Goal: Information Seeking & Learning: Learn about a topic

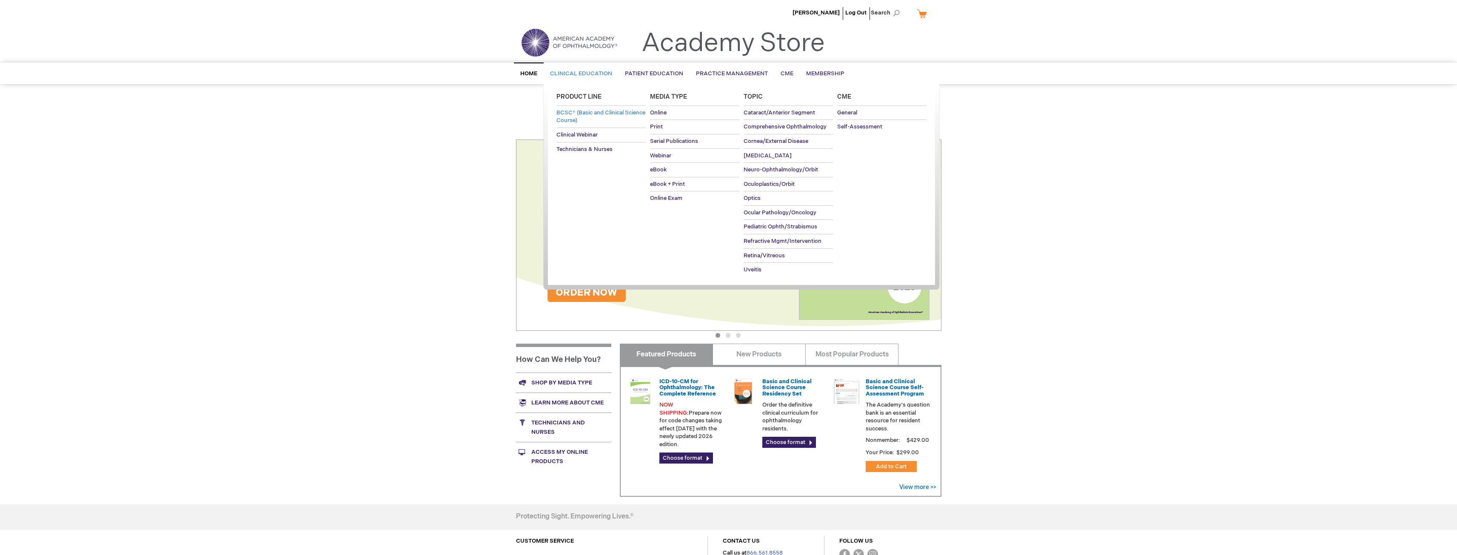
click at [577, 113] on span "BCSC® (Basic and Clinical Science Course)" at bounding box center [601, 116] width 89 height 15
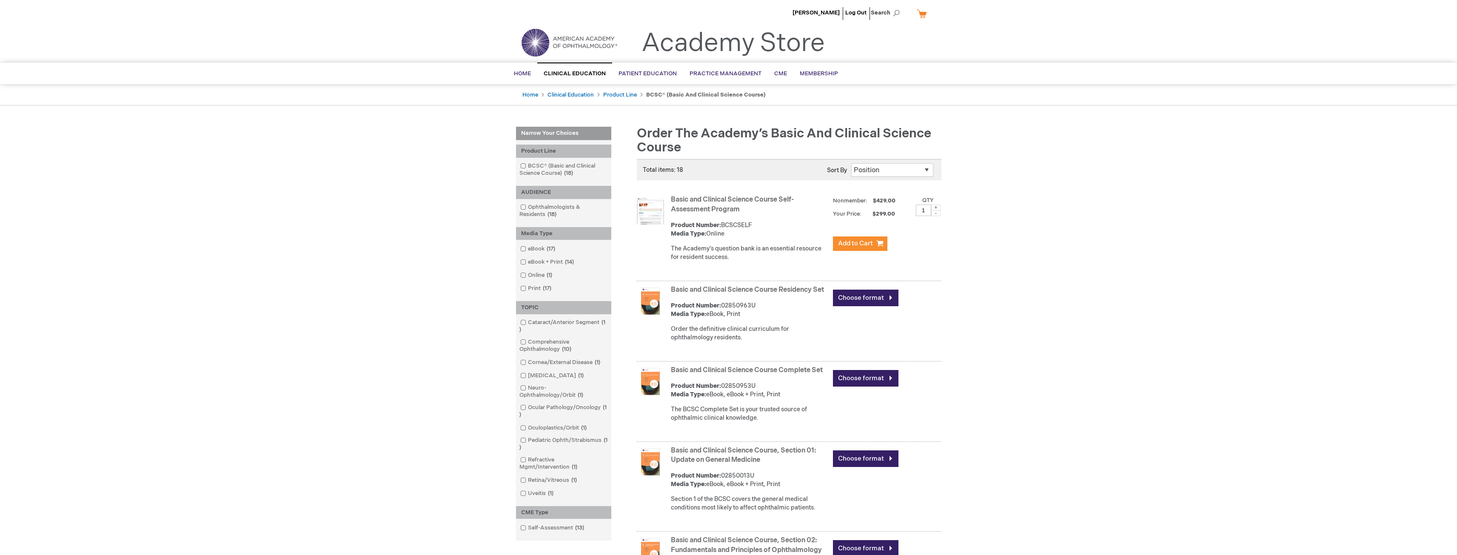
click at [691, 461] on link "Basic and Clinical Science Course, Section 01: Update on General Medicine" at bounding box center [743, 456] width 145 height 18
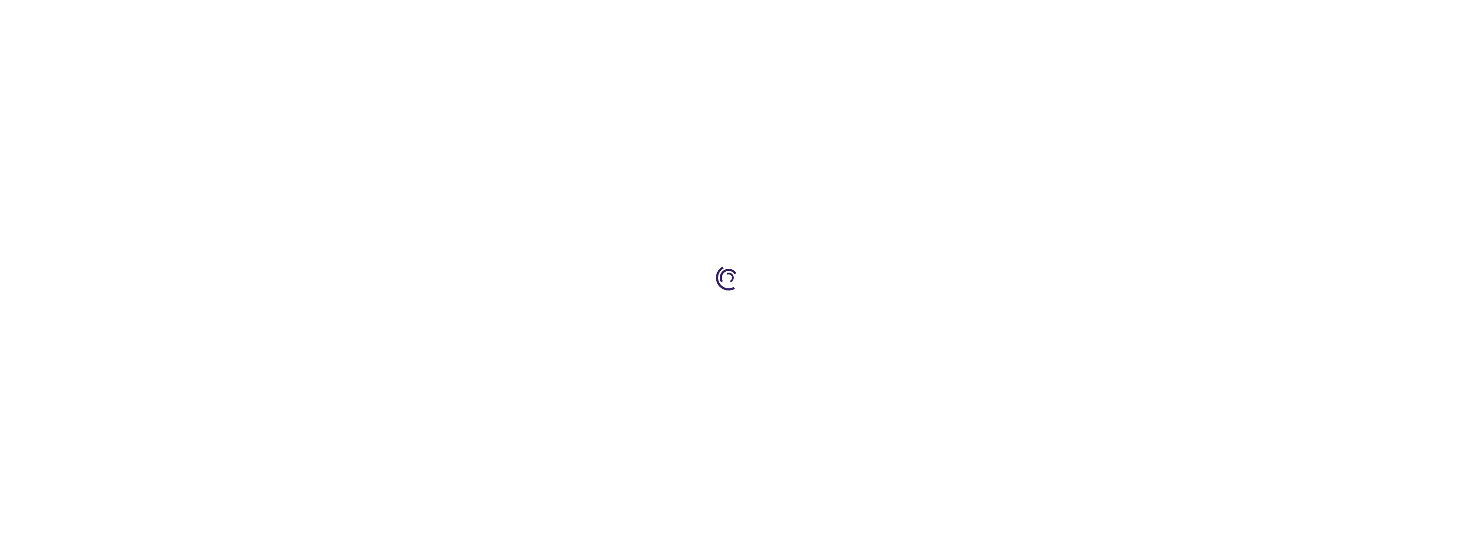
type input "0"
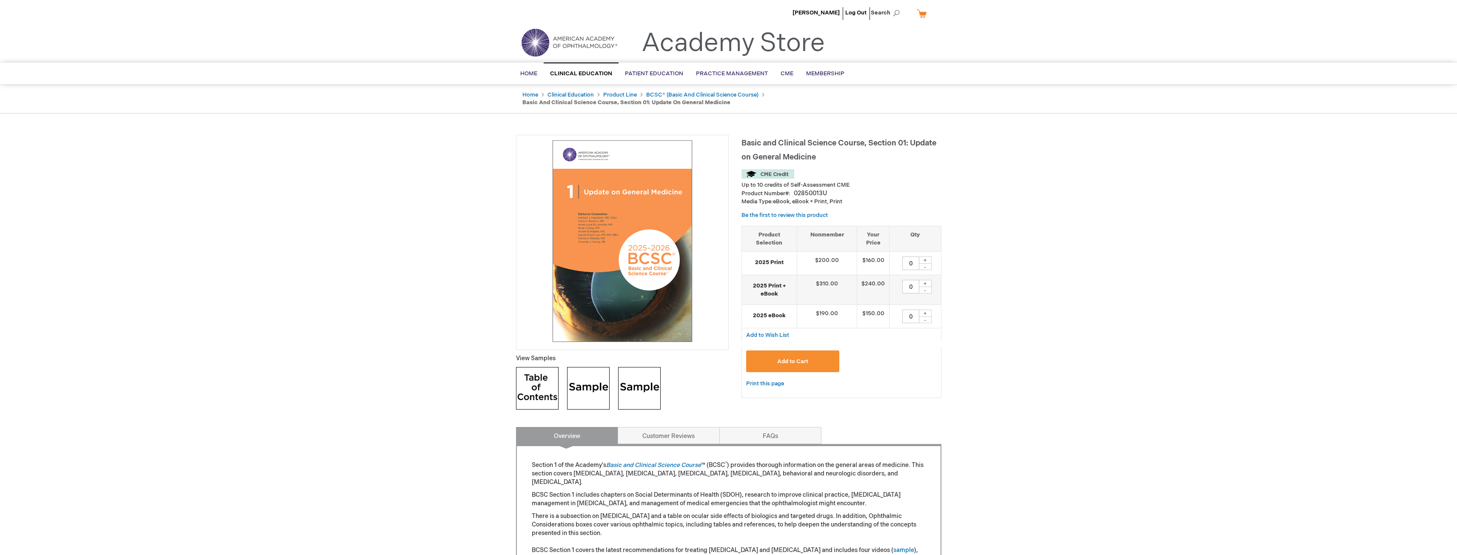
click at [555, 515] on p "There is a subsection on COVID-19 and a table on ocular side effects of biologi…" at bounding box center [729, 537] width 394 height 51
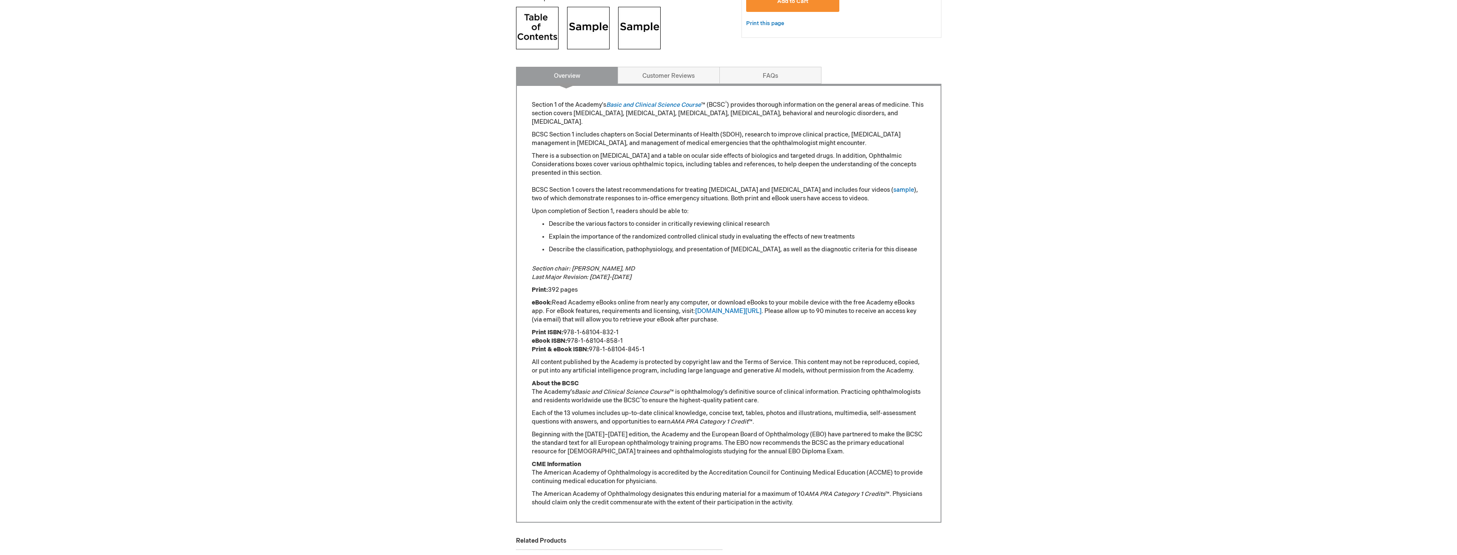
scroll to position [374, 0]
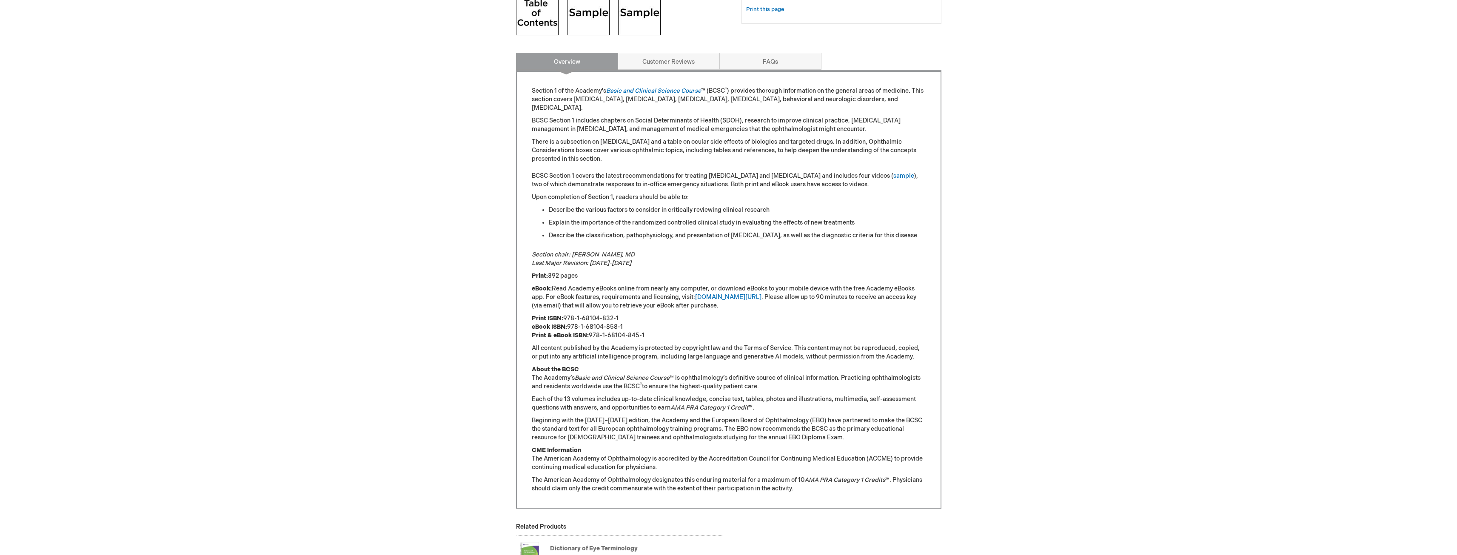
click at [441, 274] on div "Gavin Tachibana Log Out Search My Cart CLOSE RECENTLY ADDED ITEM(S) Close There…" at bounding box center [728, 219] width 1457 height 1187
click at [573, 279] on p "Print: 392 pages" at bounding box center [729, 276] width 394 height 9
click at [585, 18] on img at bounding box center [588, 14] width 43 height 43
drag, startPoint x: 530, startPoint y: 120, endPoint x: 880, endPoint y: 133, distance: 350.0
click at [880, 133] on div "Section 1 of the Academy's Basic and Clinical Science Course ™ (BCSC ® ) provid…" at bounding box center [728, 289] width 425 height 439
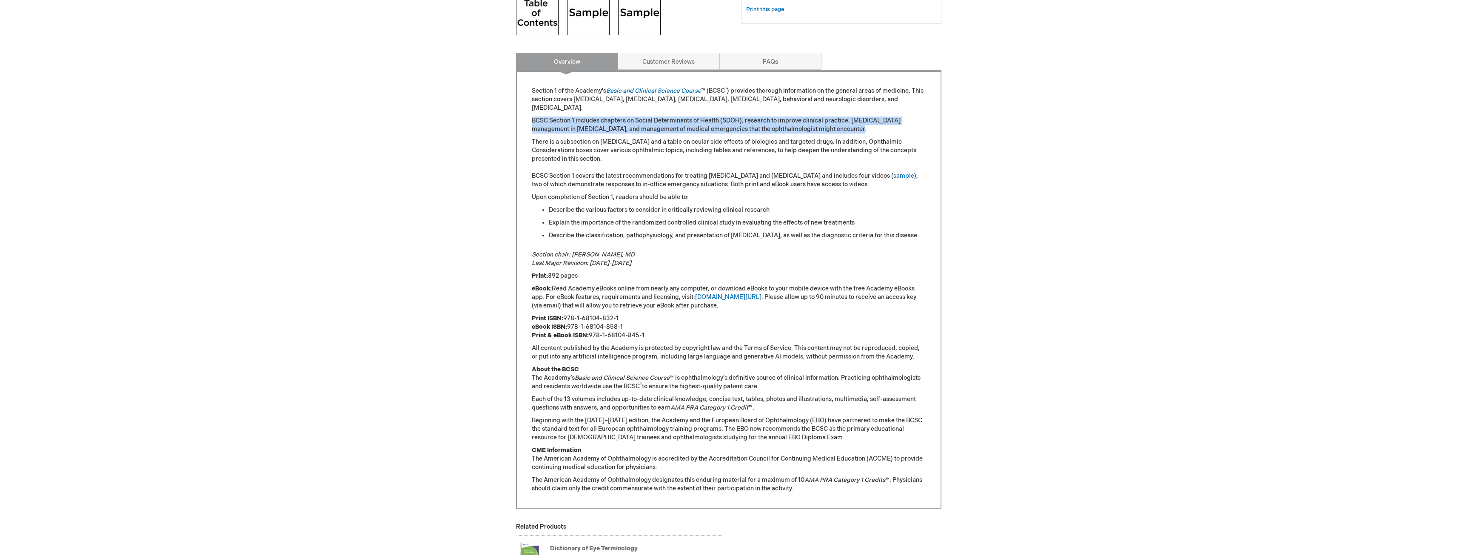
copy p "BCSC Section 1 includes chapters on Social Determinants of Health (SDOH), resea…"
